Goal: Transaction & Acquisition: Book appointment/travel/reservation

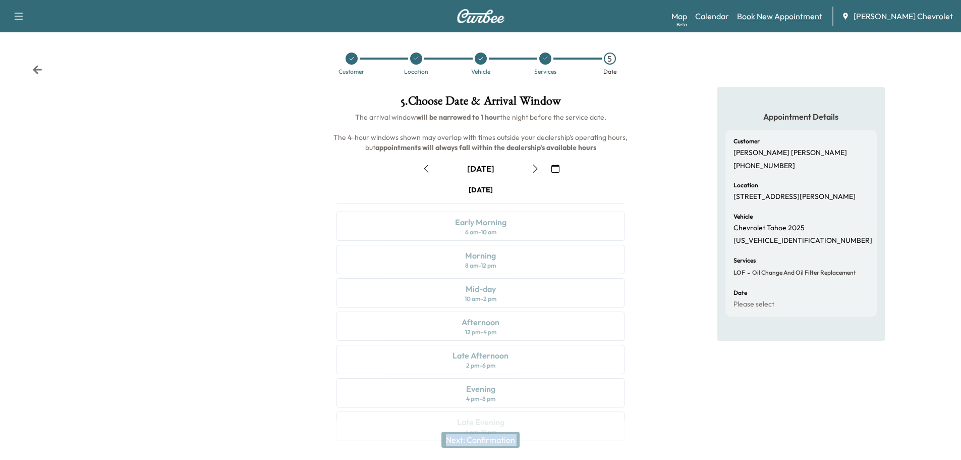
click at [782, 16] on link "Book New Appointment" at bounding box center [779, 16] width 85 height 12
click at [783, 17] on link "Book New Appointment" at bounding box center [779, 16] width 85 height 12
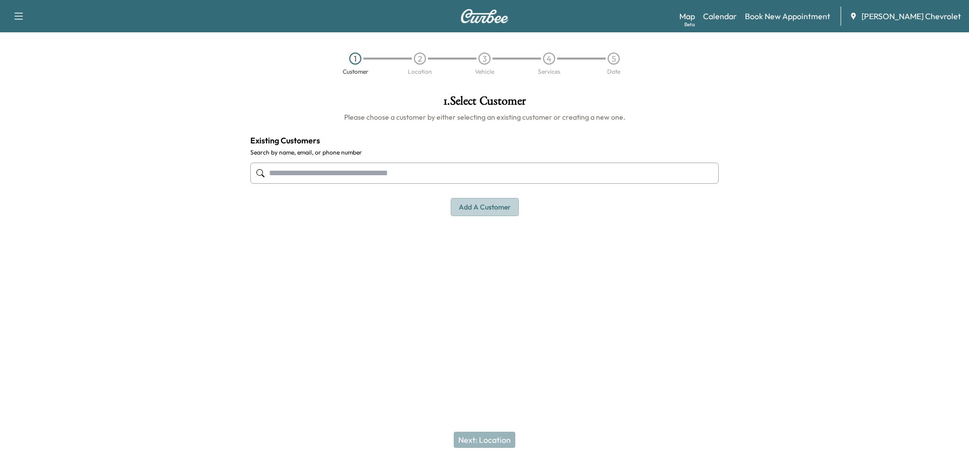
click at [477, 210] on button "Add a customer" at bounding box center [485, 207] width 68 height 19
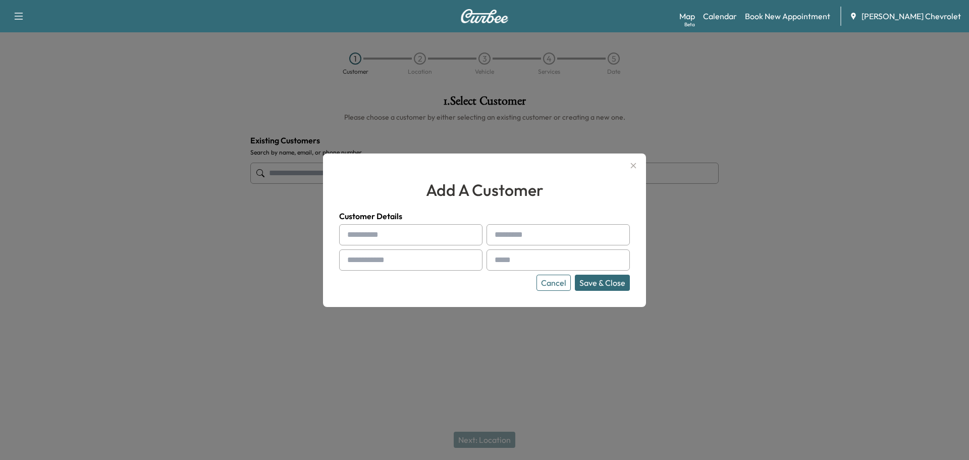
click at [636, 164] on icon "button" at bounding box center [633, 165] width 12 height 12
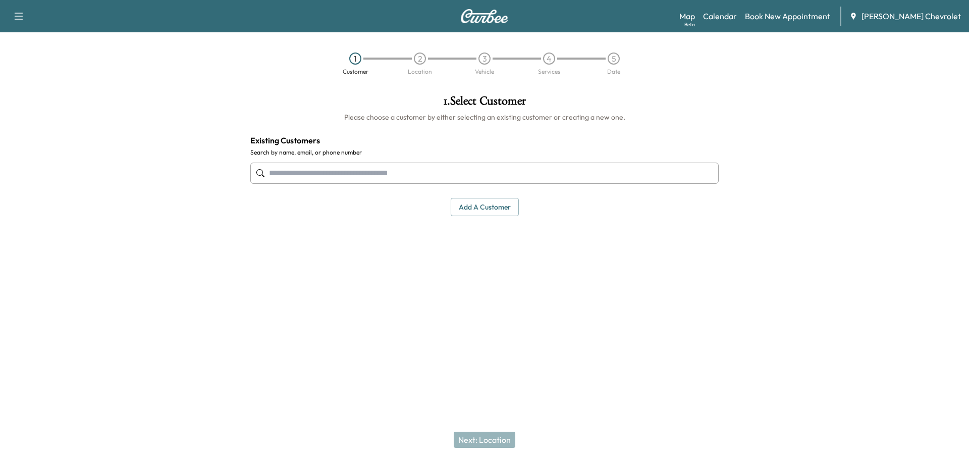
click at [293, 176] on input "text" at bounding box center [484, 173] width 468 height 21
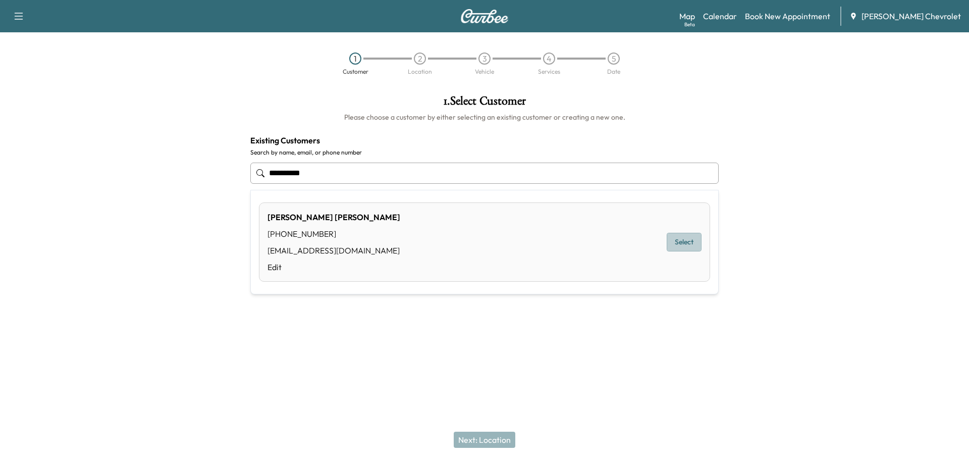
click at [695, 239] on button "Select" at bounding box center [684, 242] width 35 height 19
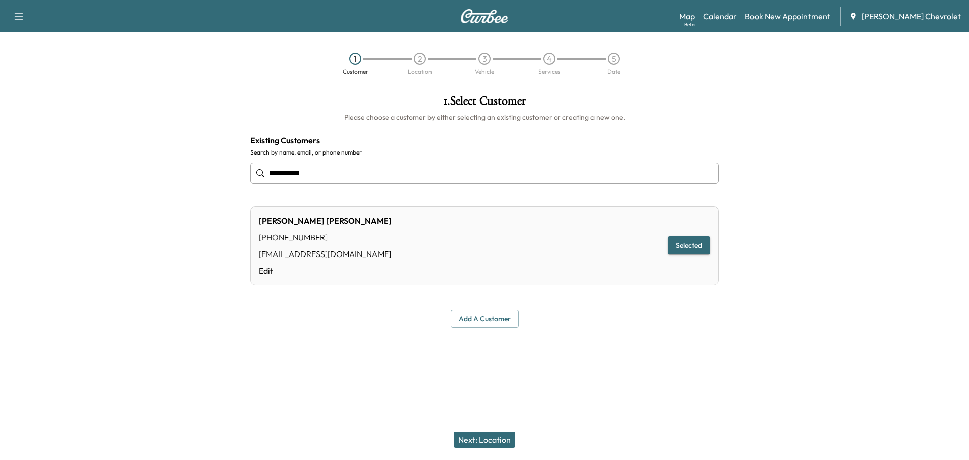
type input "**********"
click at [472, 438] on button "Next: Location" at bounding box center [485, 439] width 62 height 16
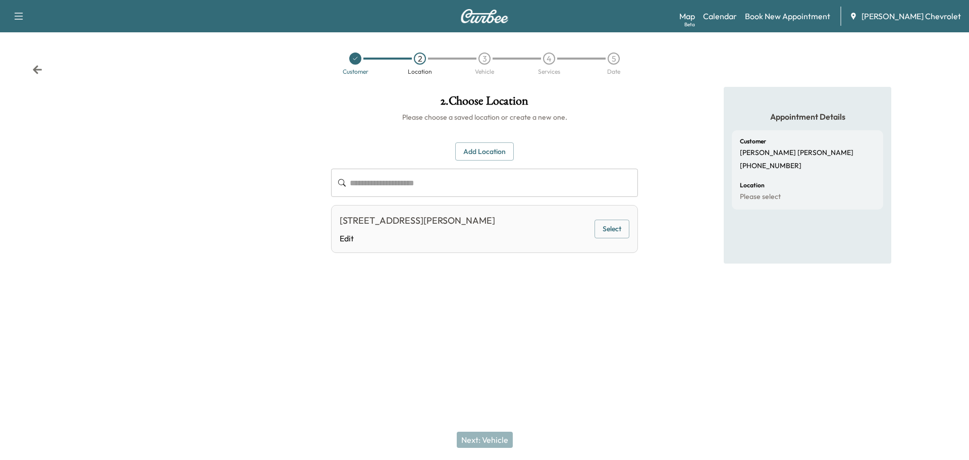
click at [618, 229] on button "Select" at bounding box center [611, 229] width 35 height 19
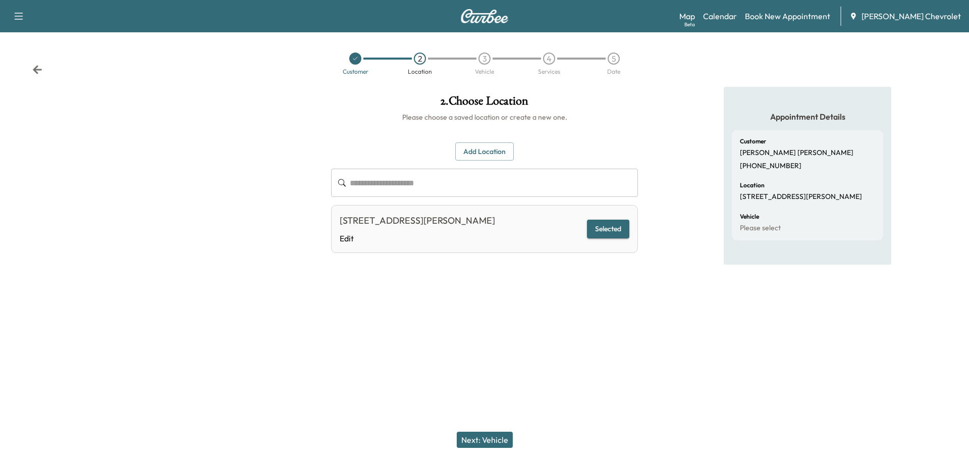
click at [472, 440] on button "Next: Vehicle" at bounding box center [485, 439] width 56 height 16
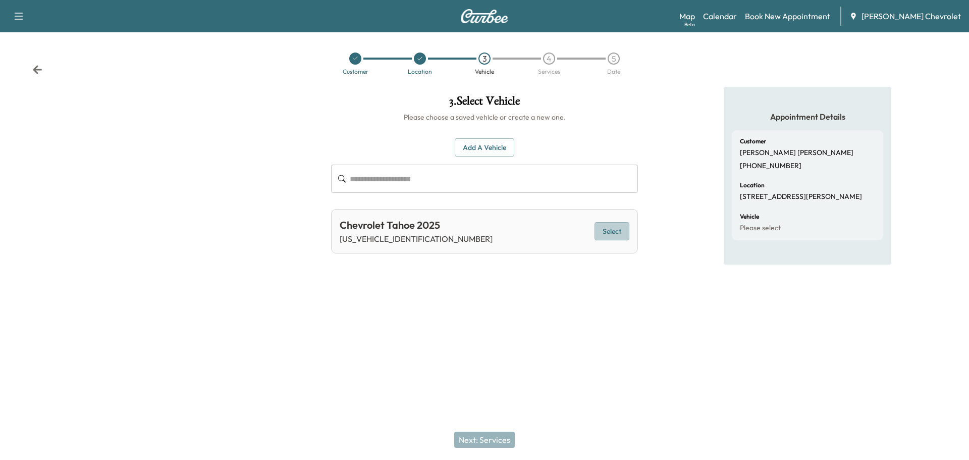
click at [611, 232] on button "Select" at bounding box center [611, 231] width 35 height 19
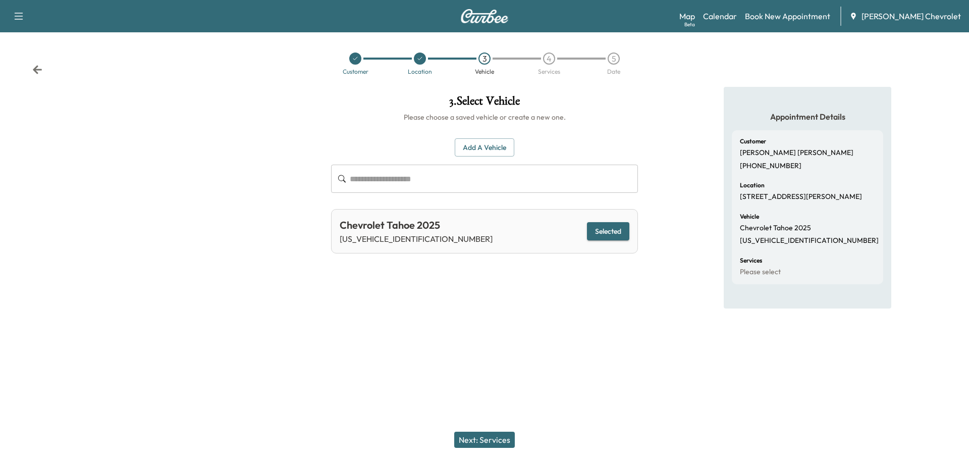
click at [506, 441] on button "Next: Services" at bounding box center [484, 439] width 61 height 16
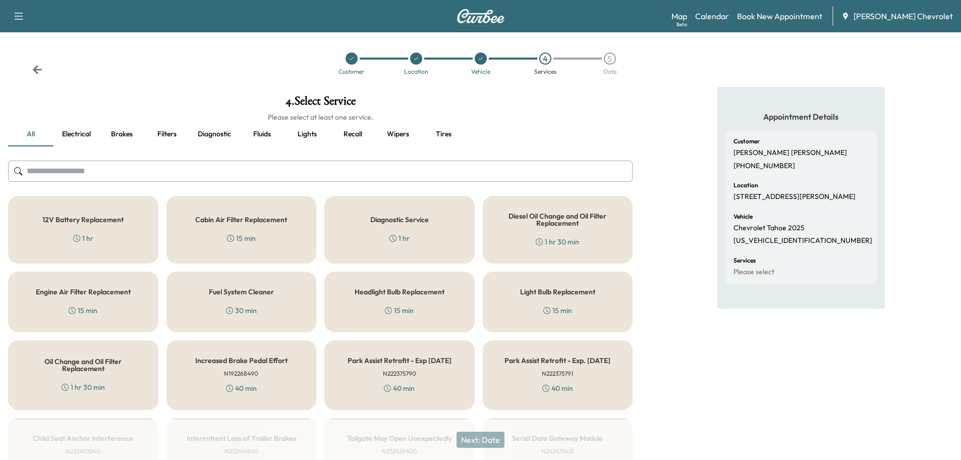
click at [103, 370] on h5 "Oil Change and Oil Filter Replacement" at bounding box center [83, 365] width 117 height 14
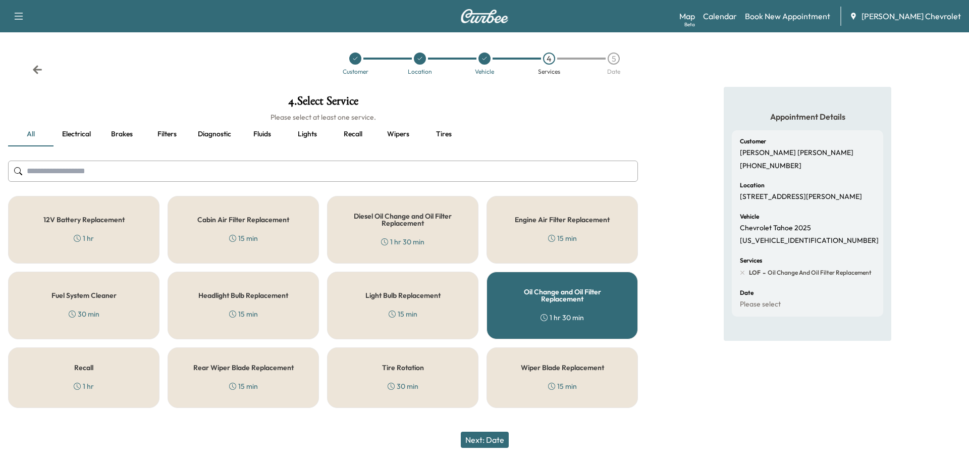
click at [488, 440] on button "Next: Date" at bounding box center [485, 439] width 48 height 16
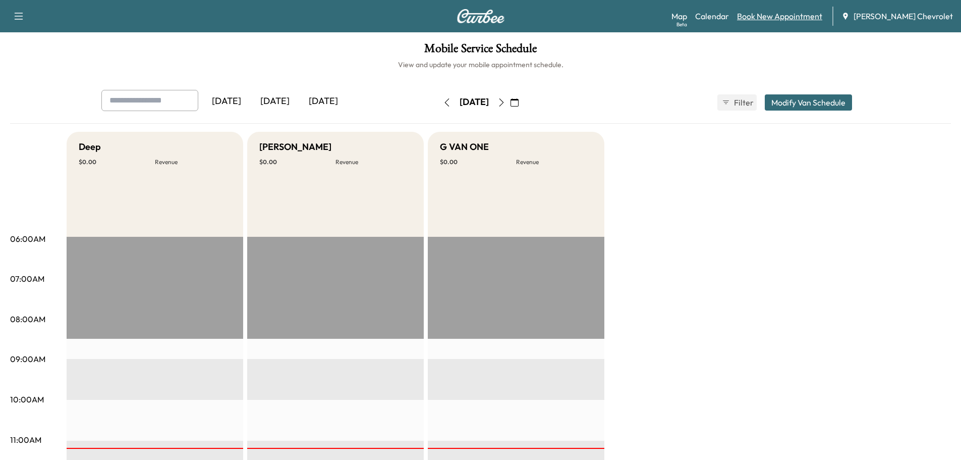
click at [804, 16] on link "Book New Appointment" at bounding box center [779, 16] width 85 height 12
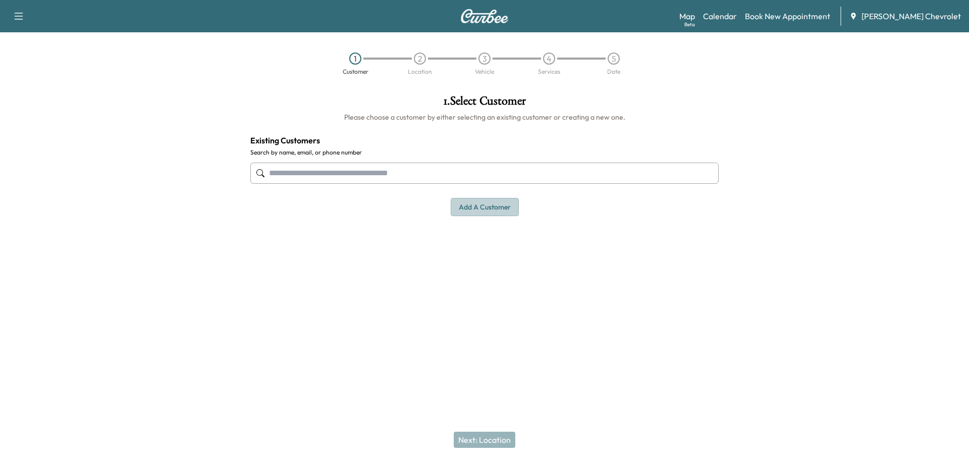
click at [465, 204] on button "Add a customer" at bounding box center [485, 207] width 68 height 19
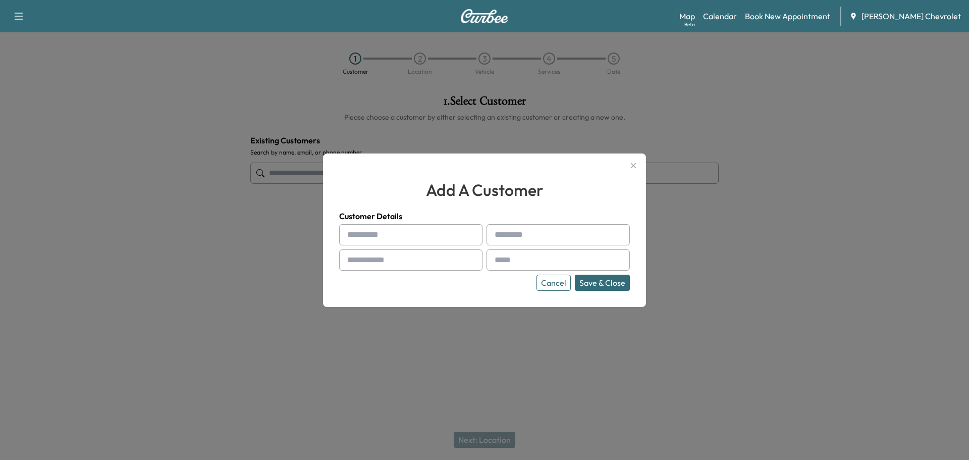
click at [632, 166] on icon "button" at bounding box center [633, 165] width 12 height 12
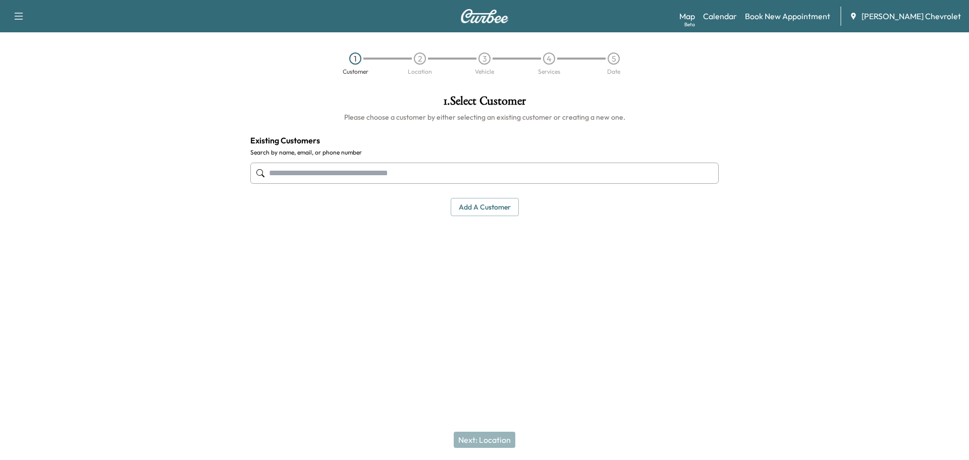
click at [285, 171] on input "text" at bounding box center [484, 173] width 468 height 21
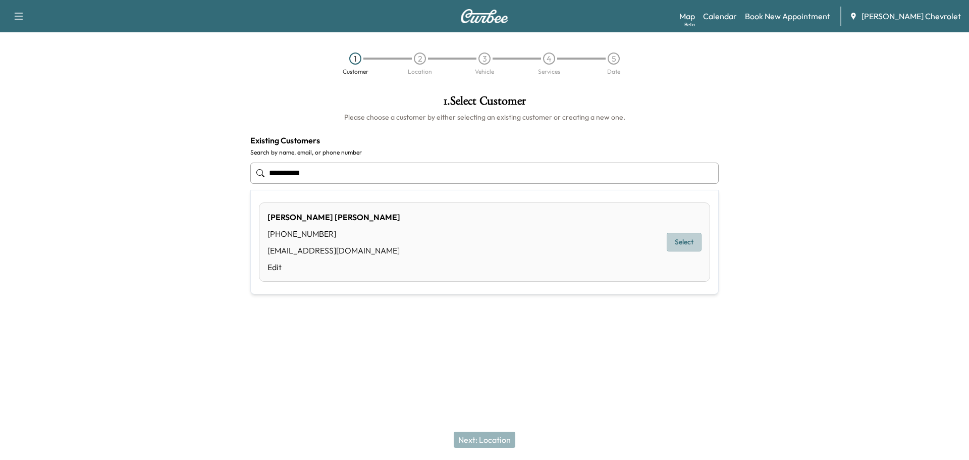
click at [675, 238] on button "Select" at bounding box center [684, 242] width 35 height 19
type input "**********"
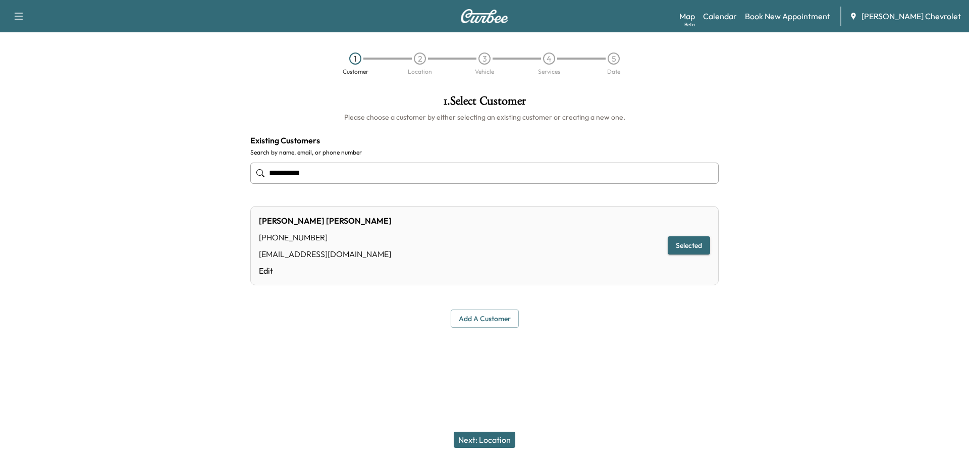
click at [479, 442] on button "Next: Location" at bounding box center [485, 439] width 62 height 16
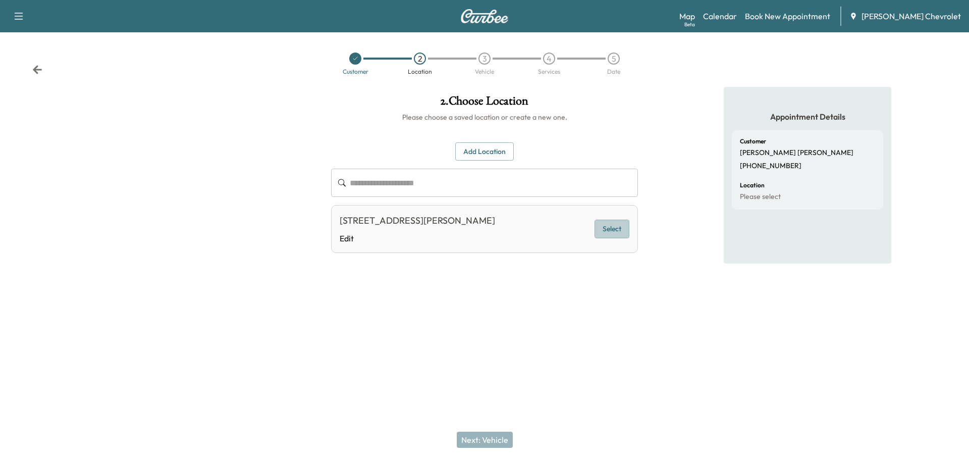
click at [614, 227] on button "Select" at bounding box center [611, 229] width 35 height 19
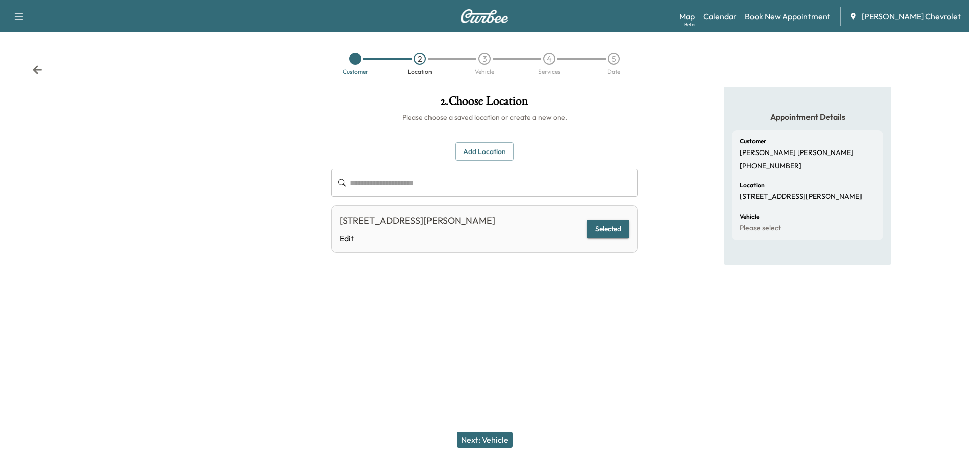
click at [497, 439] on button "Next: Vehicle" at bounding box center [485, 439] width 56 height 16
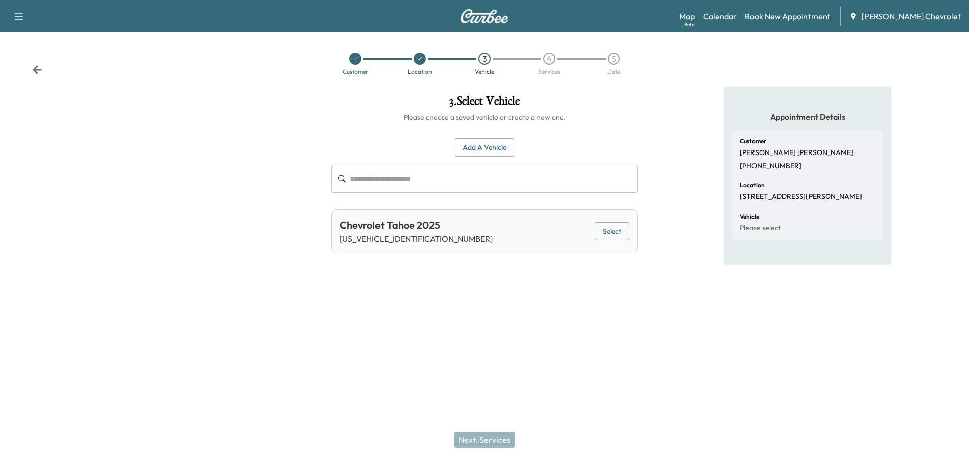
click at [610, 231] on button "Select" at bounding box center [611, 231] width 35 height 19
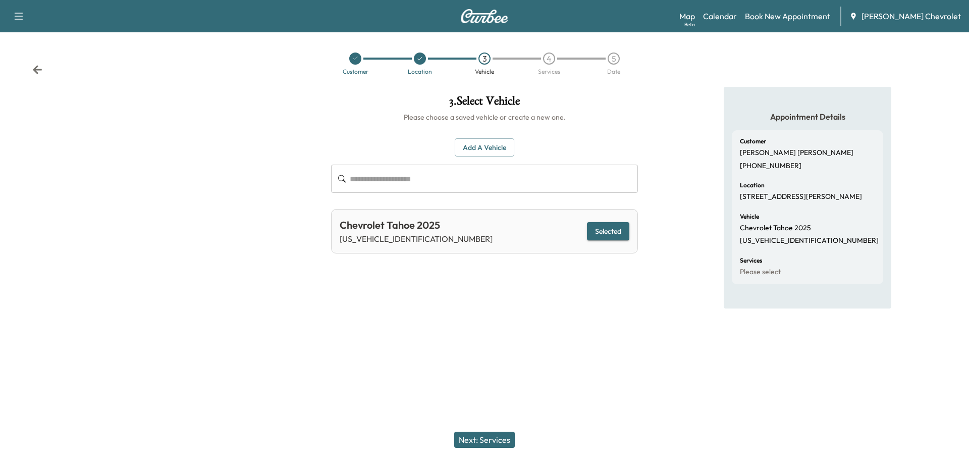
click at [476, 440] on button "Next: Services" at bounding box center [484, 439] width 61 height 16
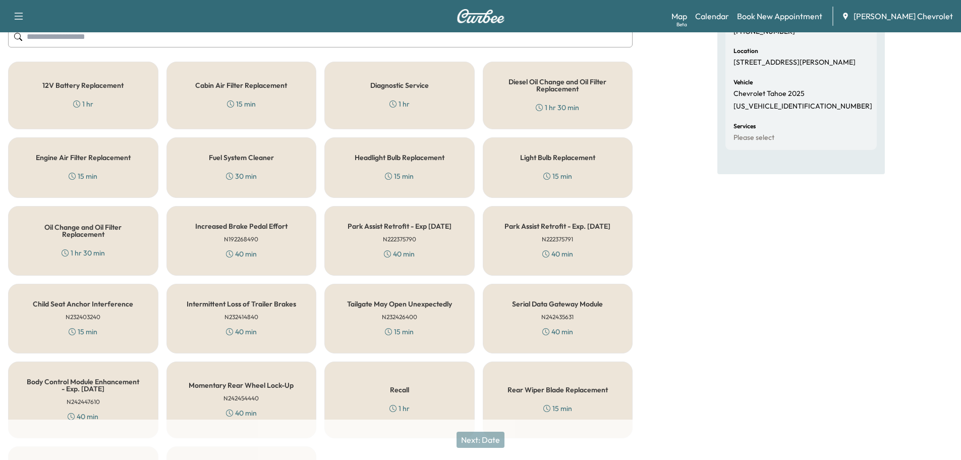
scroll to position [151, 0]
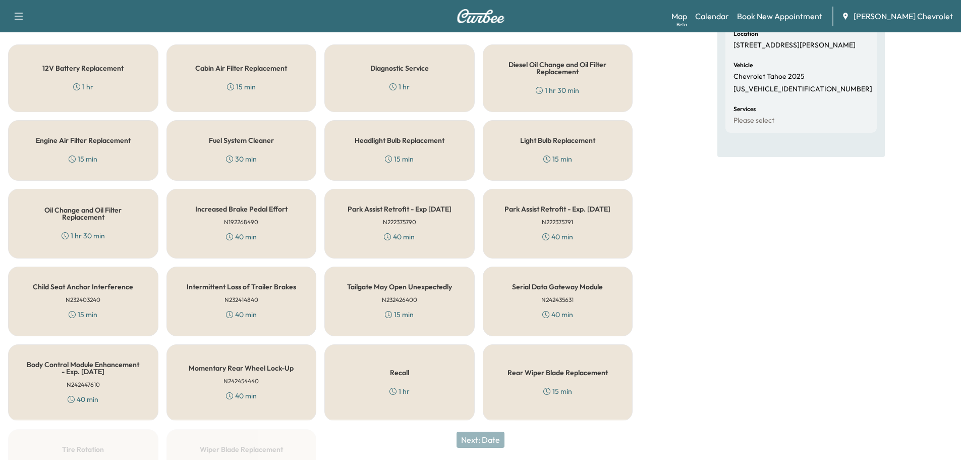
click at [397, 385] on div "Recall 1 hr" at bounding box center [399, 382] width 150 height 77
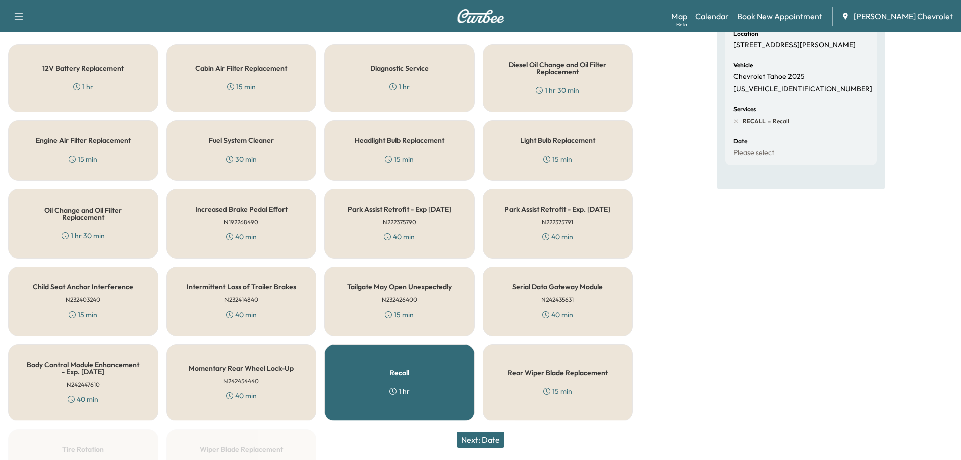
click at [491, 438] on button "Next: Date" at bounding box center [481, 439] width 48 height 16
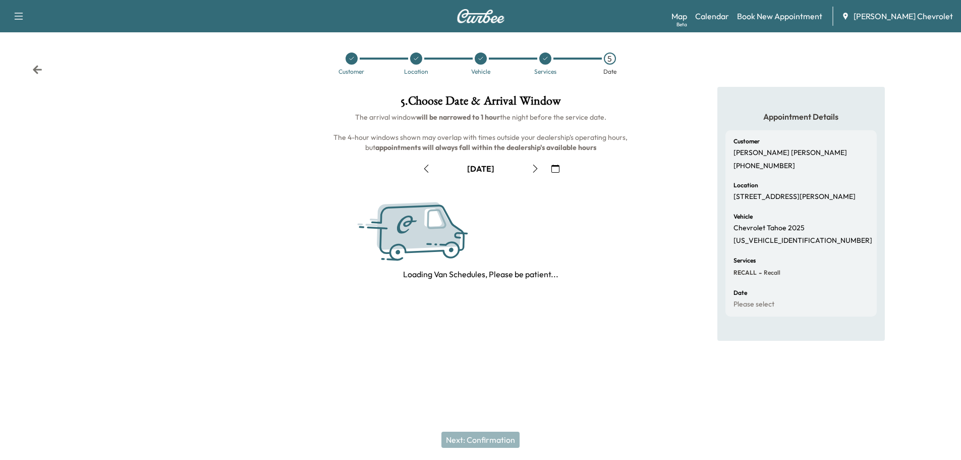
scroll to position [0, 0]
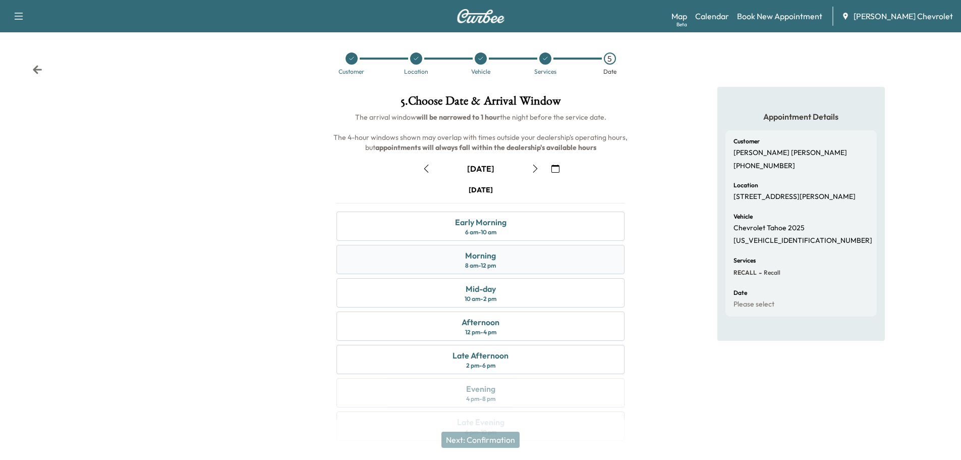
click at [493, 258] on div "Morning" at bounding box center [480, 255] width 31 height 12
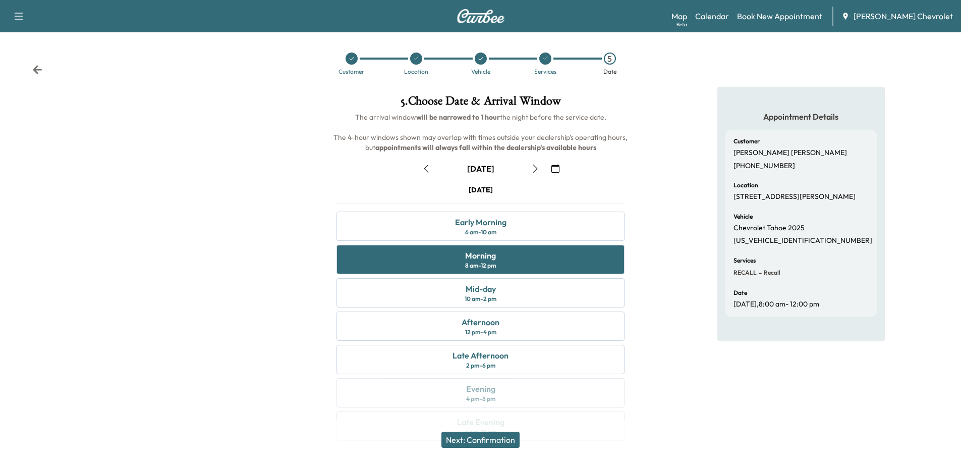
click at [480, 440] on button "Next: Confirmation" at bounding box center [481, 439] width 78 height 16
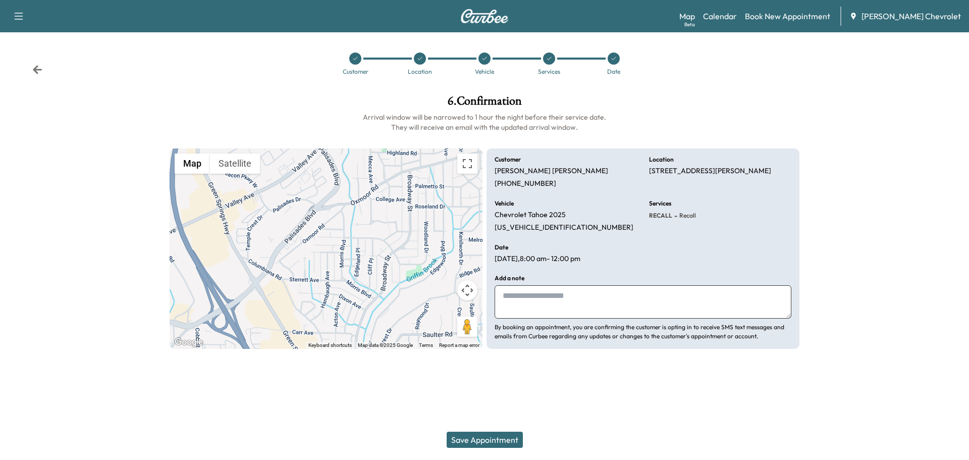
click at [520, 298] on textarea at bounding box center [643, 301] width 297 height 33
type textarea "**********"
click at [502, 435] on button "Save Appointment" at bounding box center [485, 439] width 76 height 16
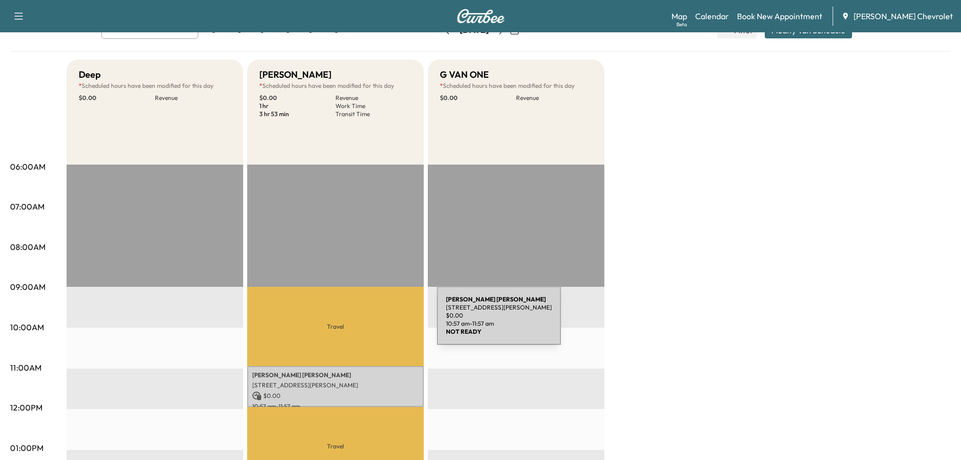
scroll to position [151, 0]
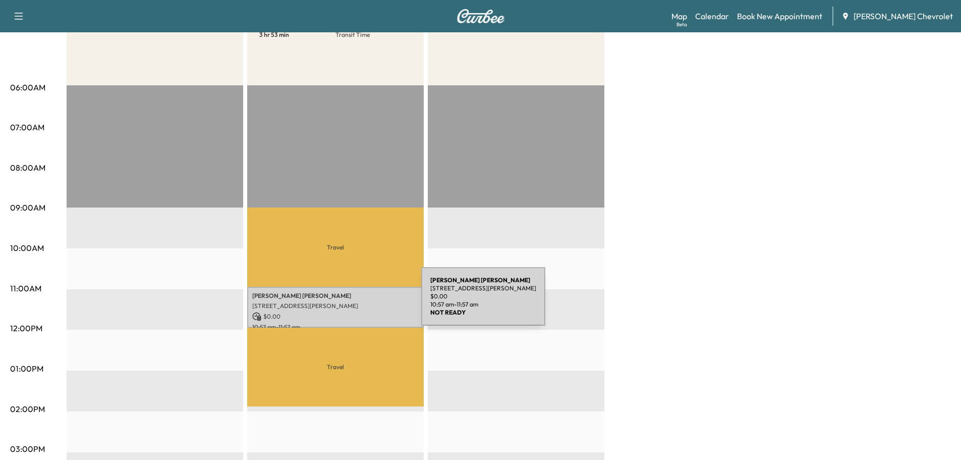
click at [346, 302] on p "[STREET_ADDRESS][PERSON_NAME]" at bounding box center [335, 306] width 167 height 8
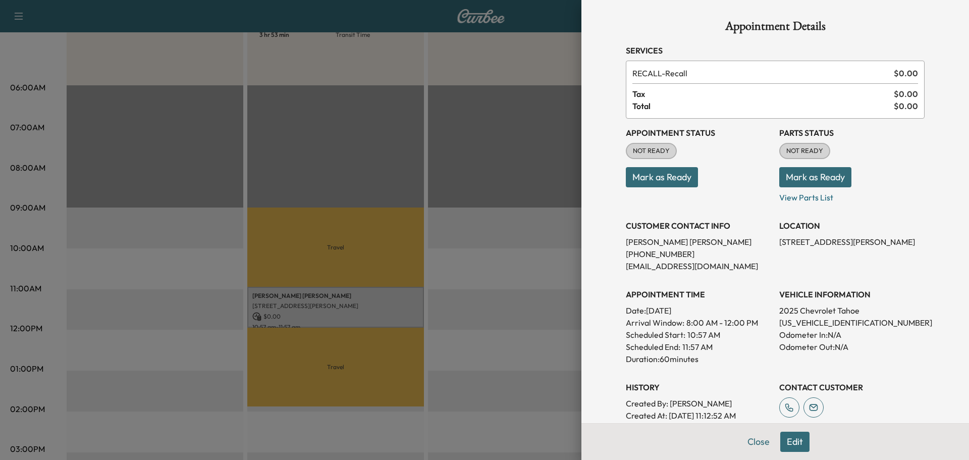
click at [661, 180] on button "Mark as Ready" at bounding box center [662, 177] width 72 height 20
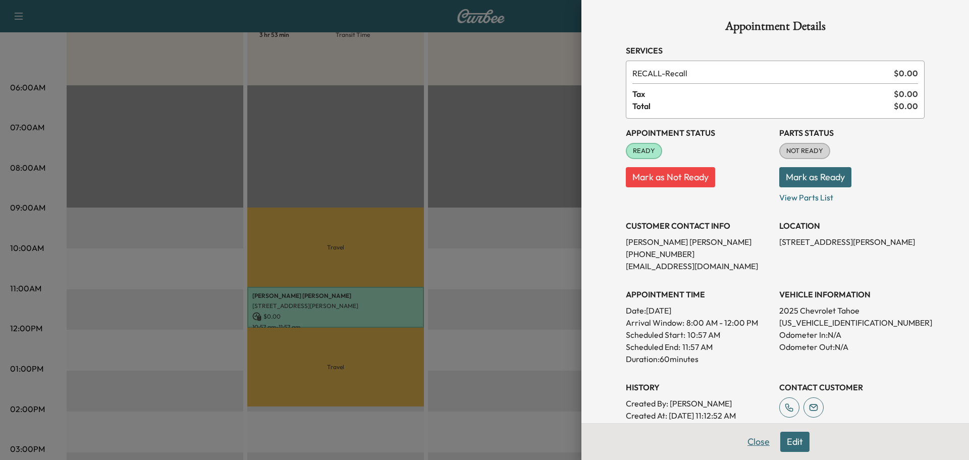
click at [748, 441] on button "Close" at bounding box center [758, 441] width 35 height 20
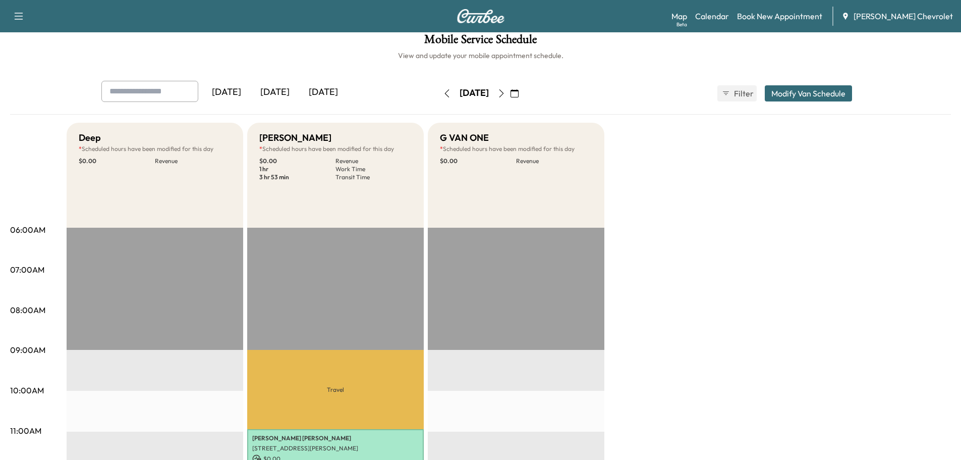
scroll to position [0, 0]
